Goal: Information Seeking & Learning: Learn about a topic

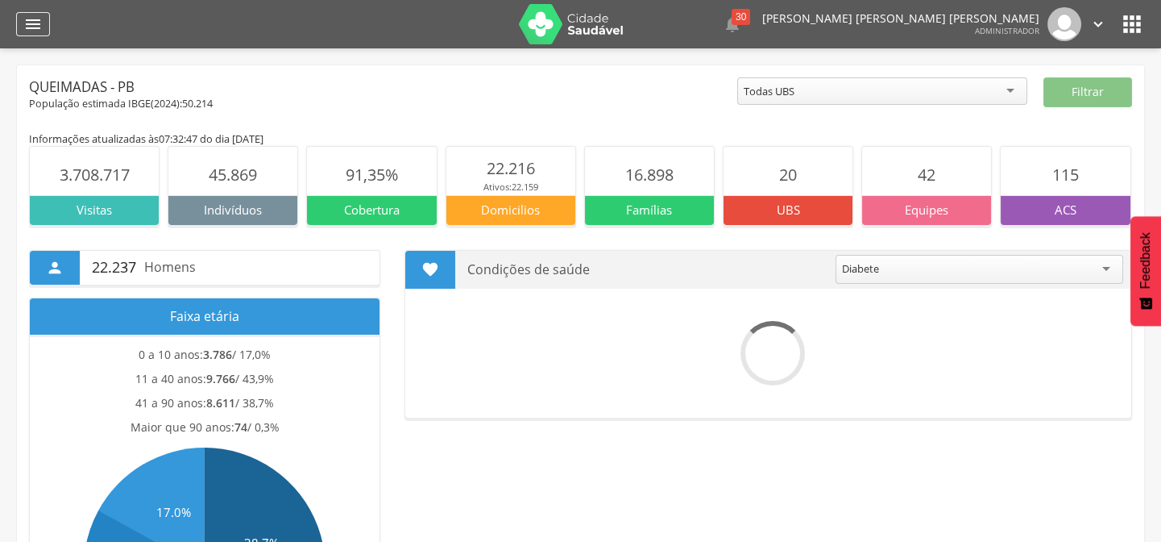
click at [45, 27] on div "" at bounding box center [33, 24] width 34 height 24
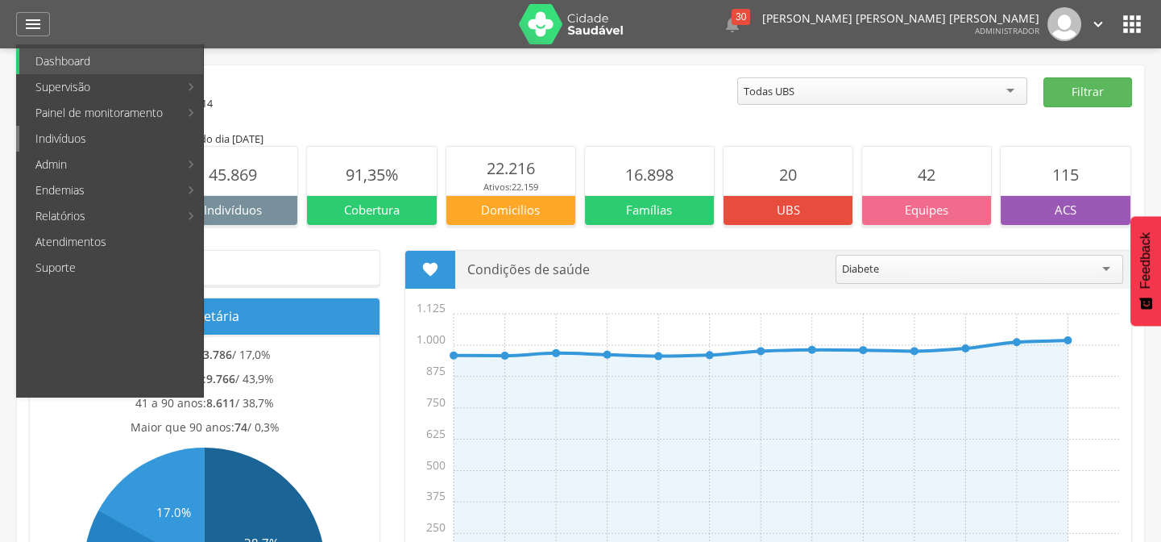
click at [50, 137] on link "Indivíduos" at bounding box center [111, 139] width 184 height 26
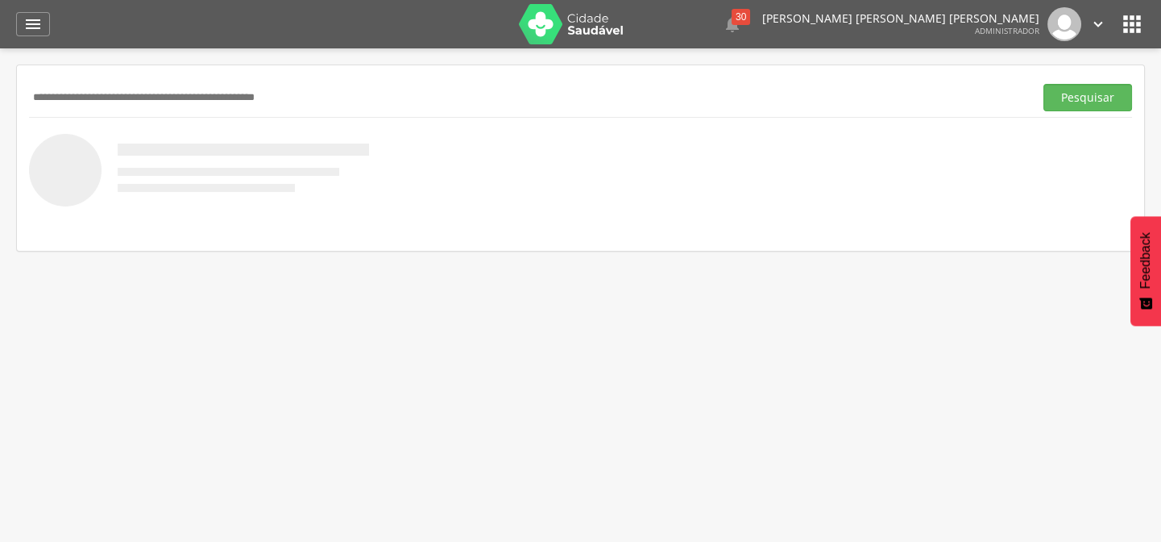
click at [135, 98] on input "text" at bounding box center [528, 97] width 999 height 27
click at [175, 108] on input "*" at bounding box center [528, 97] width 999 height 27
drag, startPoint x: 175, startPoint y: 108, endPoint x: 0, endPoint y: 91, distance: 175.7
click at [0, 91] on div " Supervisão  Distritos  Ubs adicionar ubs  Coordenador: - Queimadas / PB In…" at bounding box center [580, 319] width 1161 height 542
type input "**********"
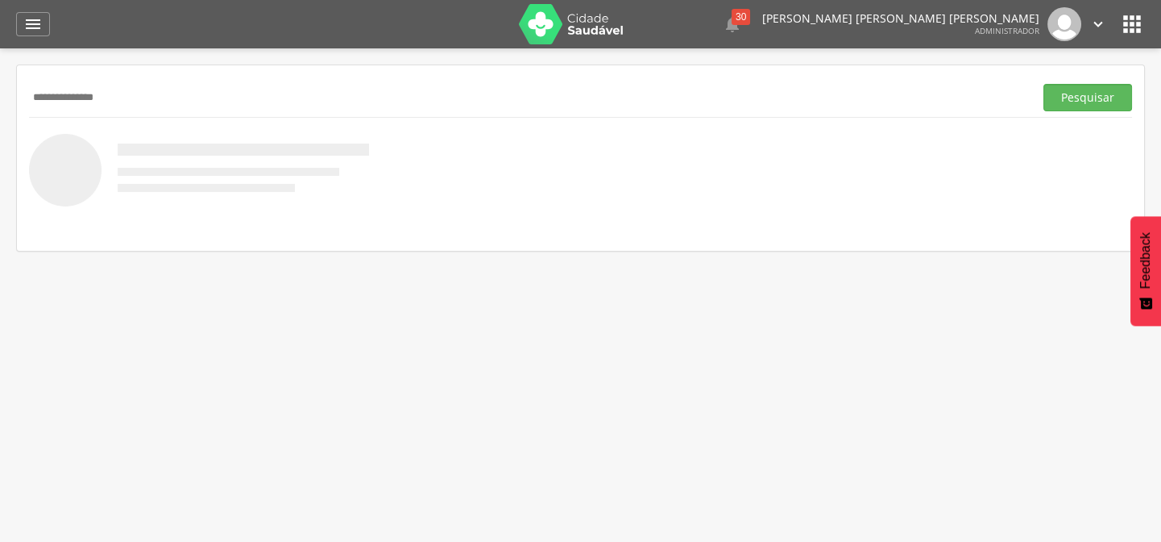
click at [1044, 84] on button "Pesquisar" at bounding box center [1088, 97] width 89 height 27
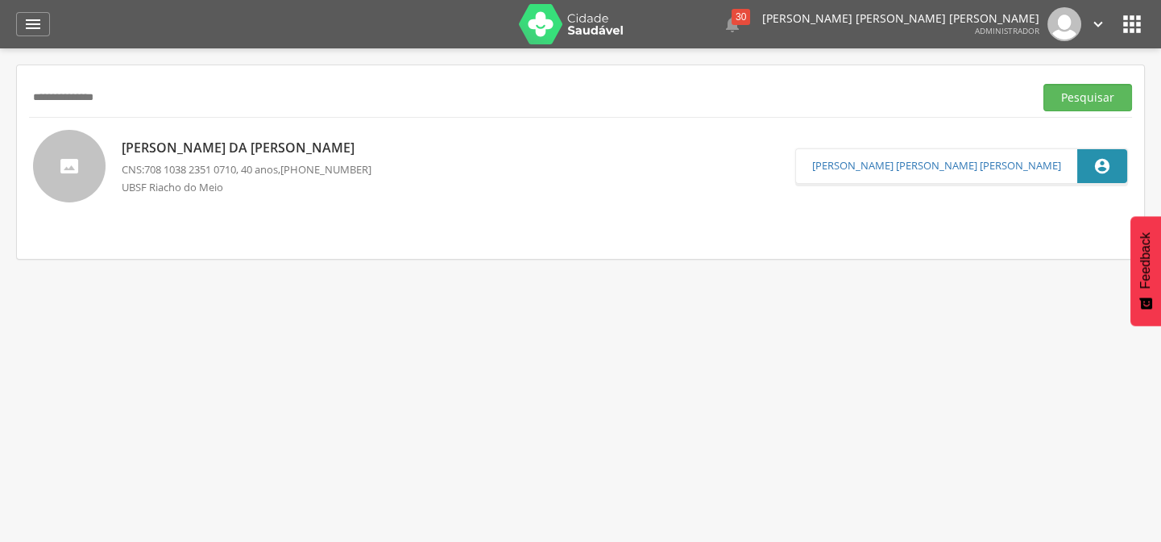
click at [286, 152] on p "[PERSON_NAME]" at bounding box center [247, 148] width 250 height 19
type input "**********"
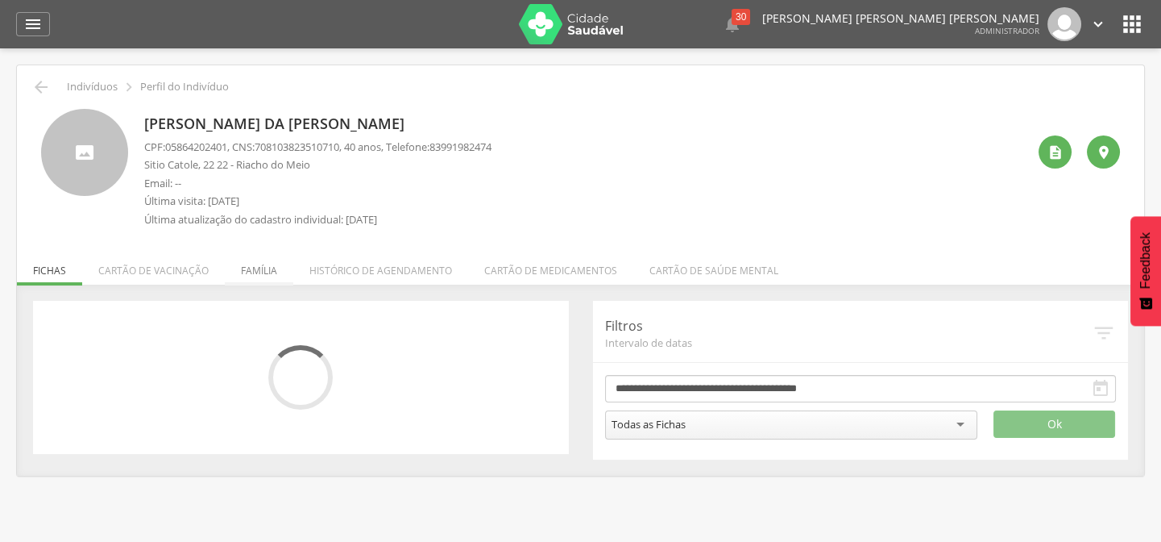
click at [251, 259] on li "Família" at bounding box center [259, 266] width 69 height 38
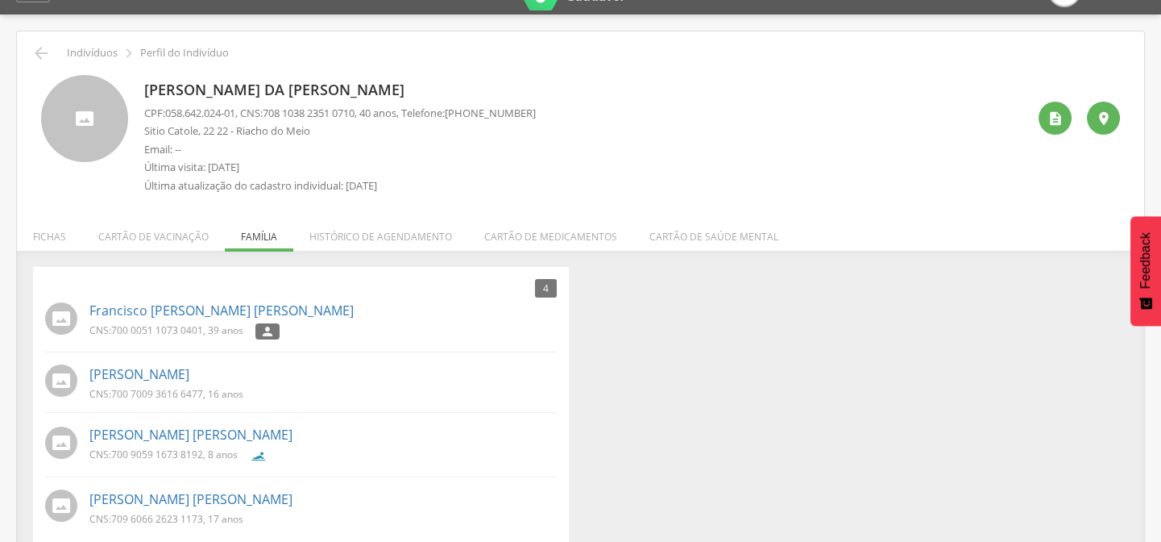
scroll to position [53, 0]
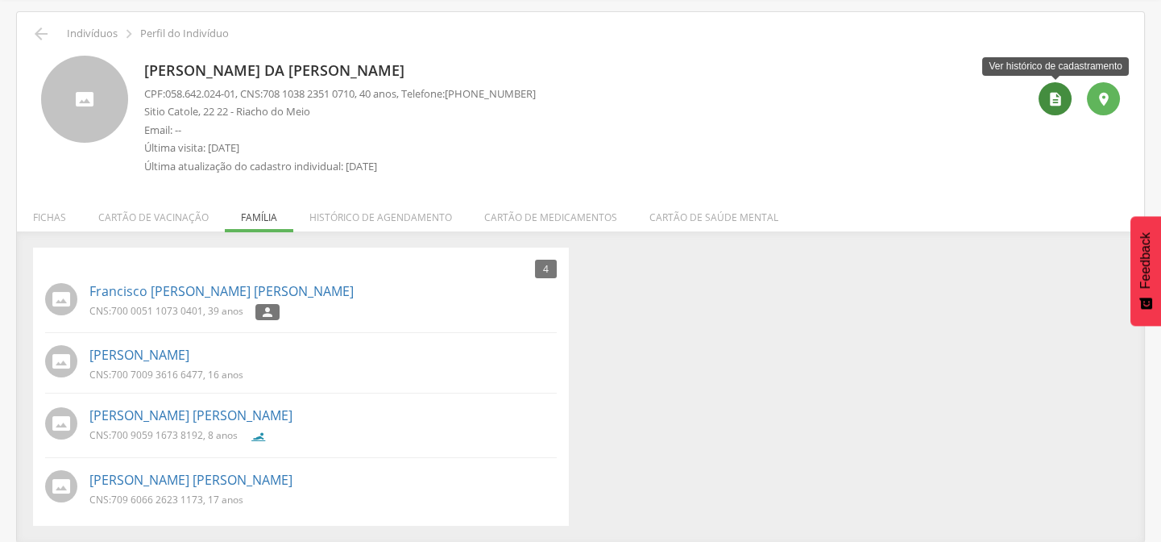
click at [1061, 98] on icon "" at bounding box center [1056, 99] width 16 height 16
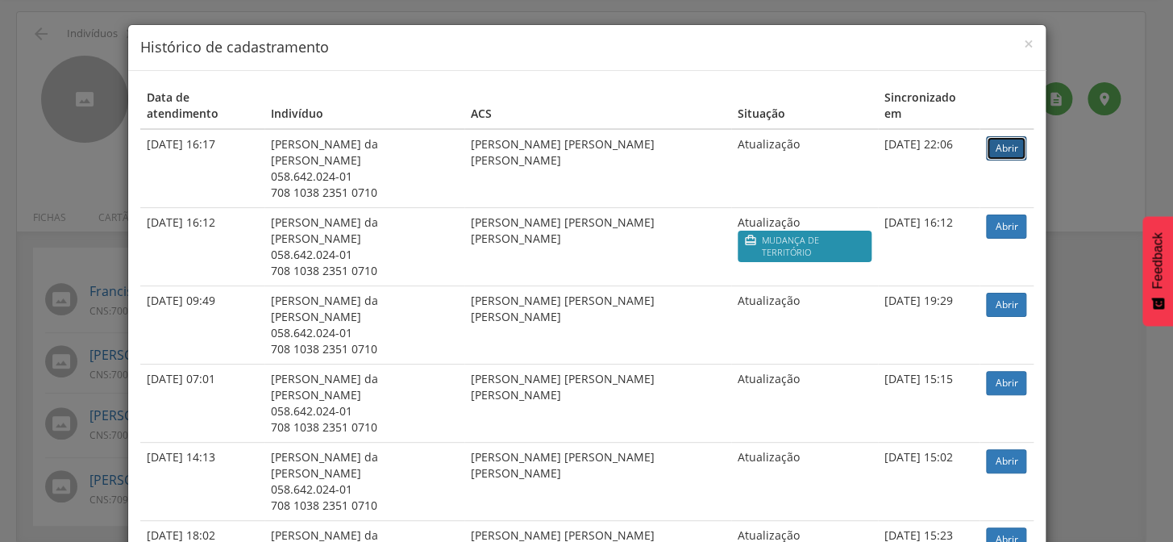
click at [995, 136] on link "Abrir" at bounding box center [1006, 148] width 40 height 24
click at [1024, 42] on span "×" at bounding box center [1029, 43] width 10 height 23
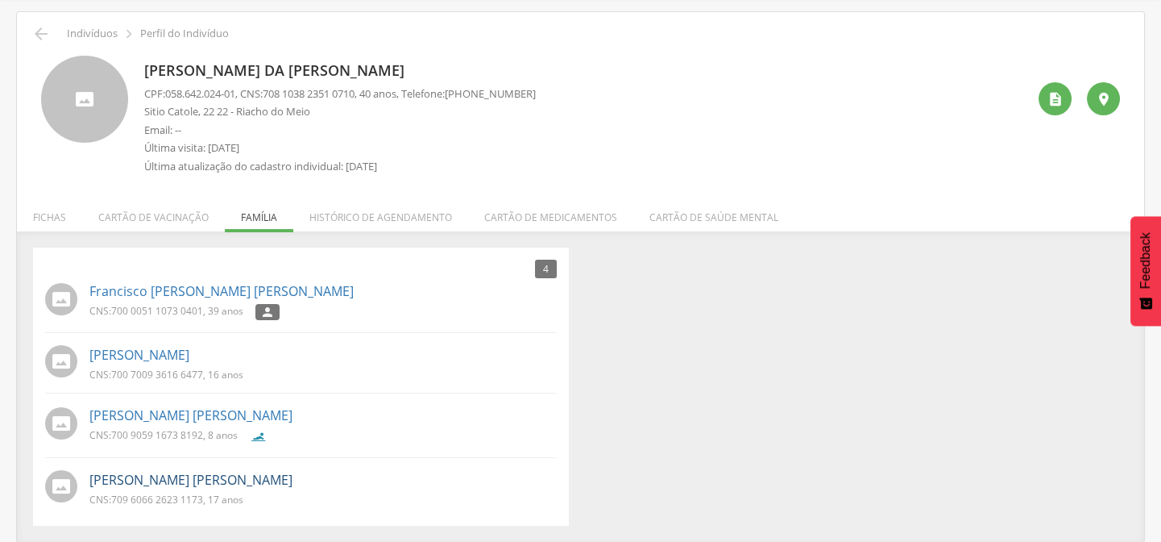
click at [194, 478] on link "[PERSON_NAME] [PERSON_NAME]" at bounding box center [190, 480] width 203 height 19
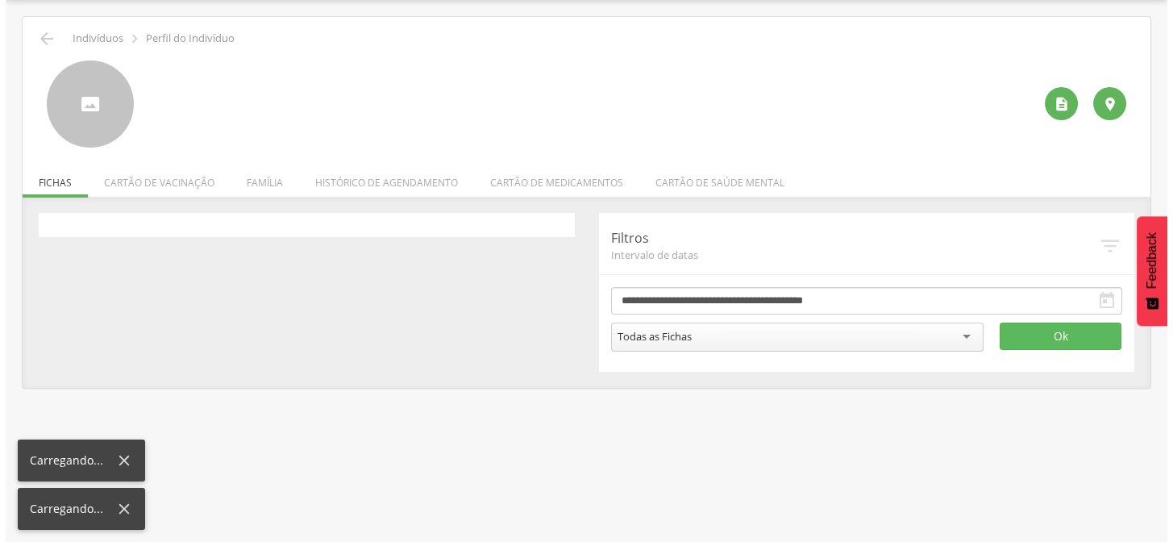
scroll to position [48, 0]
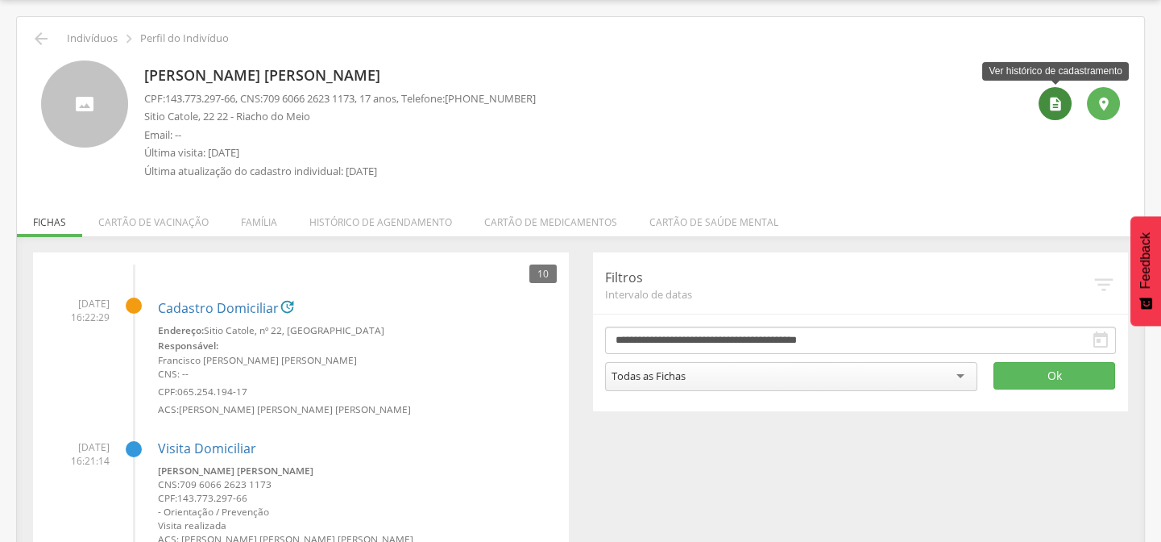
click at [1062, 100] on icon "" at bounding box center [1056, 104] width 16 height 16
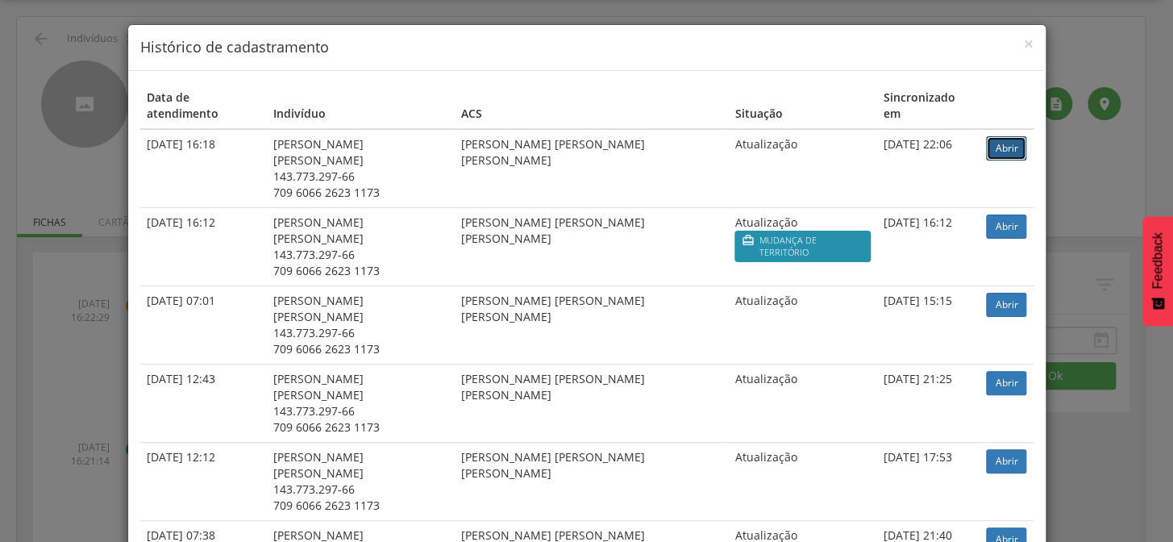
click at [1012, 136] on link "Abrir" at bounding box center [1006, 148] width 40 height 24
click at [1028, 41] on div "× Histórico de cadastramento" at bounding box center [586, 48] width 917 height 46
click at [1024, 44] on span "×" at bounding box center [1029, 43] width 10 height 23
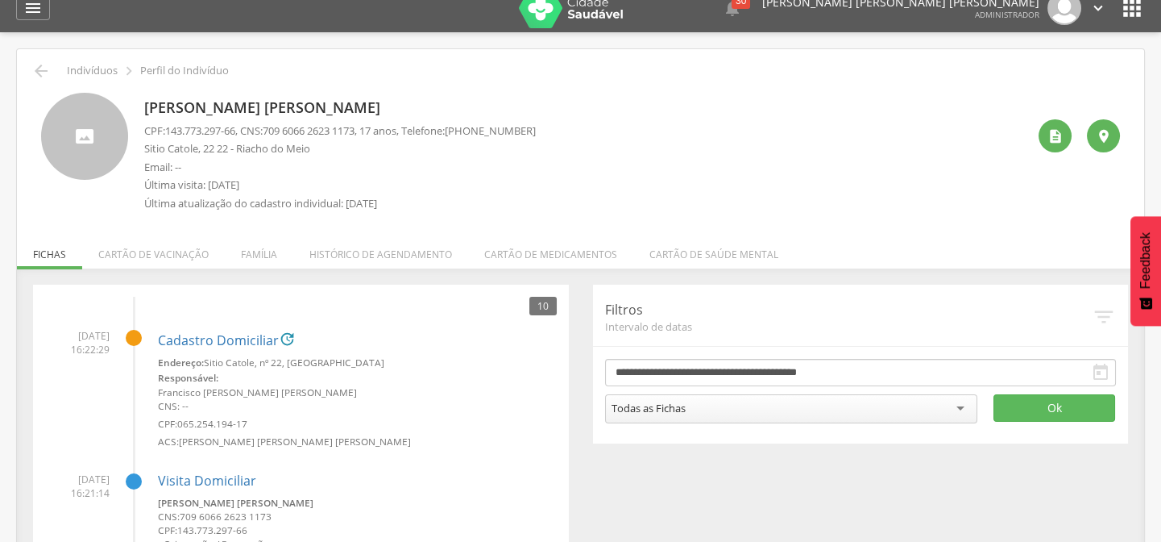
scroll to position [0, 0]
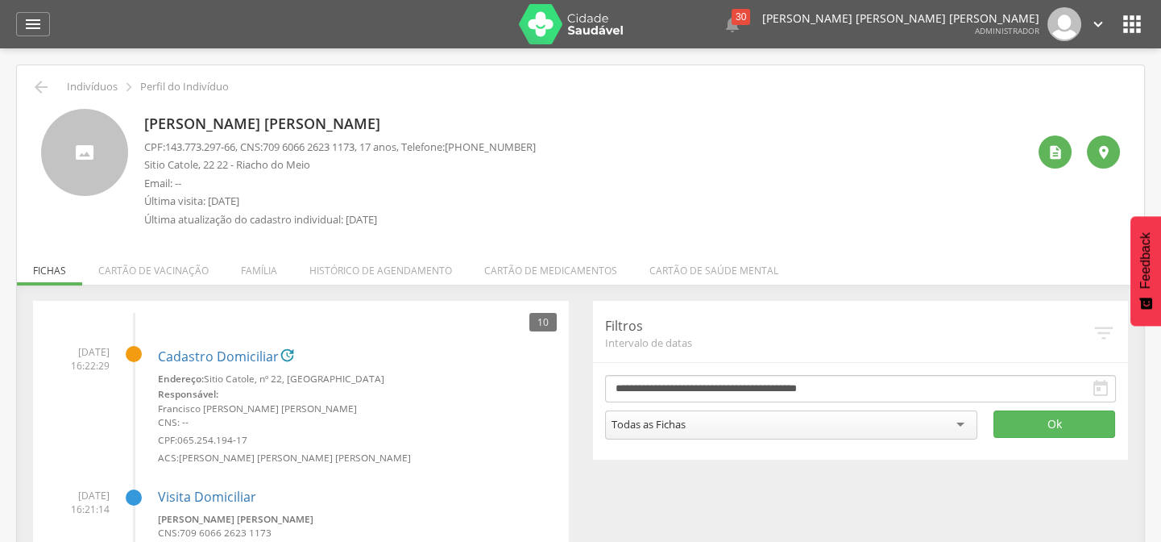
click at [1138, 15] on icon "" at bounding box center [1133, 24] width 26 height 26
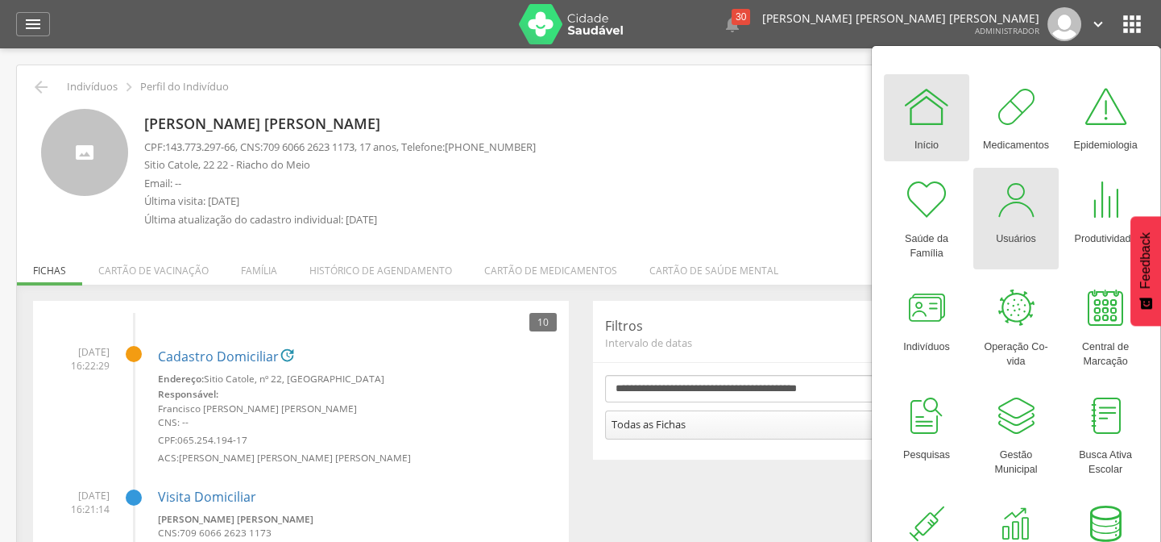
click at [1009, 200] on div at bounding box center [1016, 200] width 48 height 48
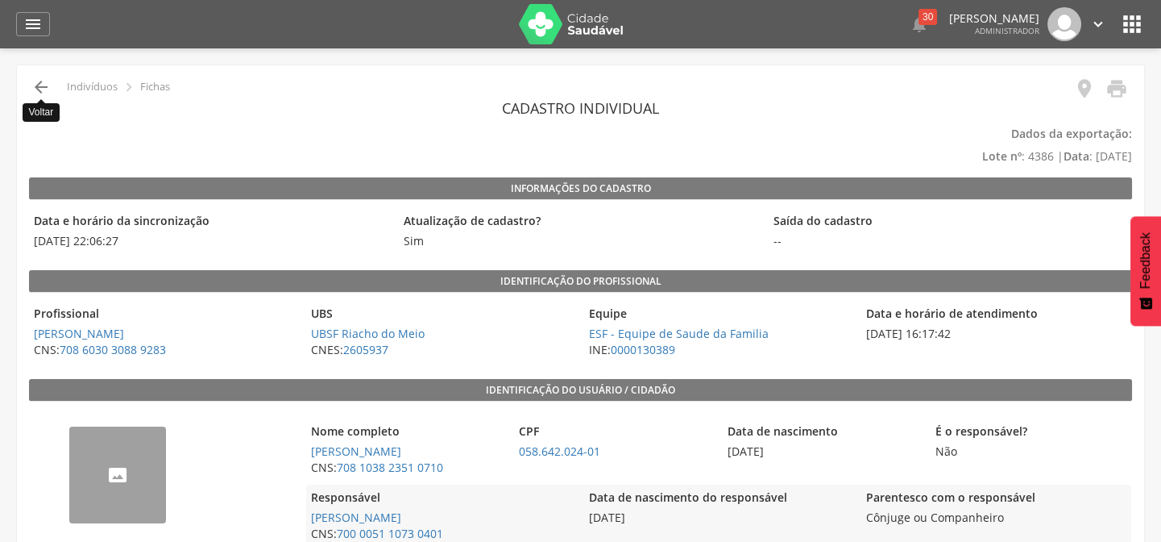
click at [38, 88] on icon "" at bounding box center [40, 86] width 19 height 19
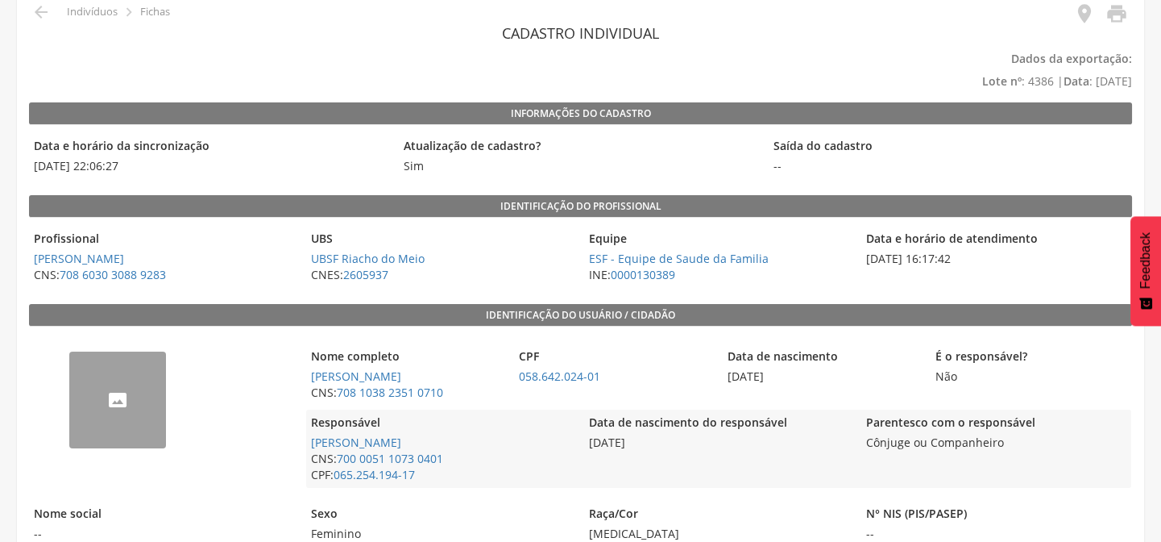
scroll to position [219, 0]
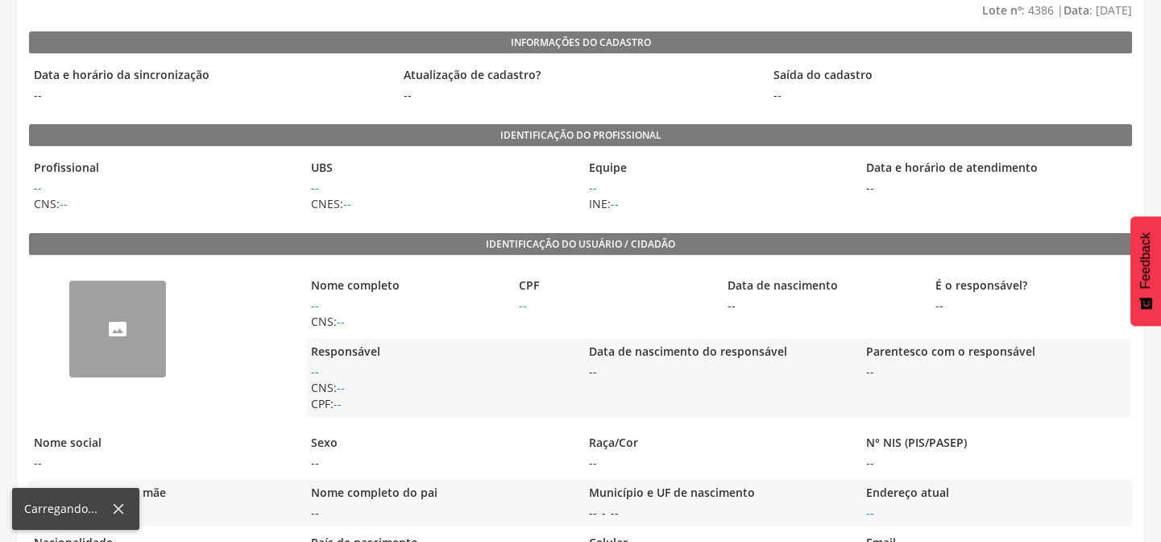
scroll to position [219, 0]
